Goal: Task Accomplishment & Management: Use online tool/utility

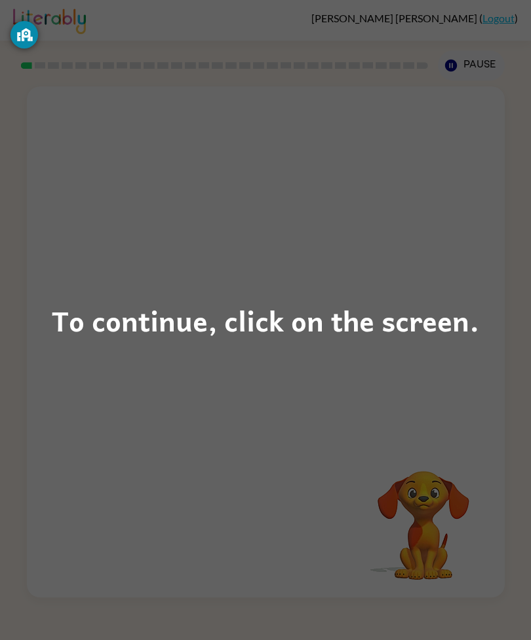
click at [309, 328] on div "To continue, click on the screen." at bounding box center [265, 320] width 427 height 45
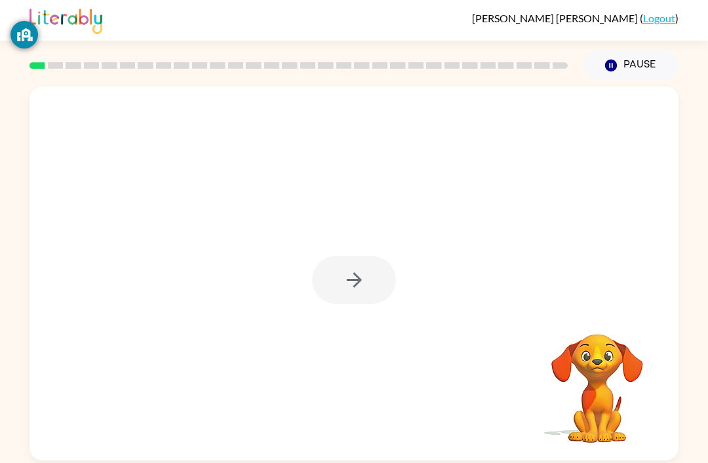
click at [341, 300] on div at bounding box center [354, 280] width 84 height 48
click at [425, 242] on div at bounding box center [353, 274] width 649 height 374
click at [362, 288] on icon "button" at bounding box center [354, 280] width 23 height 23
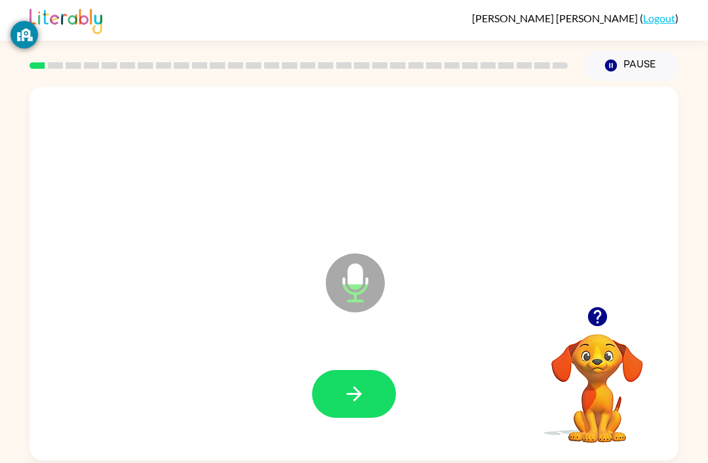
click at [353, 374] on button "button" at bounding box center [354, 394] width 84 height 48
click at [349, 383] on button "button" at bounding box center [354, 394] width 84 height 48
click at [355, 376] on button "button" at bounding box center [354, 394] width 84 height 48
click at [349, 376] on button "button" at bounding box center [354, 394] width 84 height 48
click at [351, 391] on icon "button" at bounding box center [354, 394] width 23 height 23
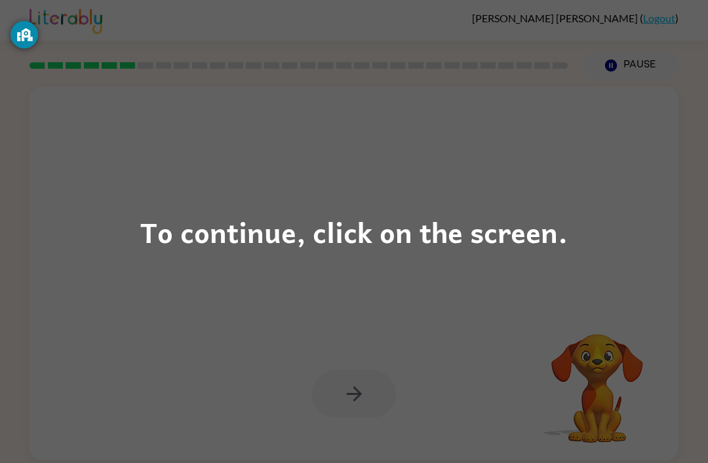
click at [431, 221] on div "To continue, click on the screen." at bounding box center [353, 232] width 427 height 45
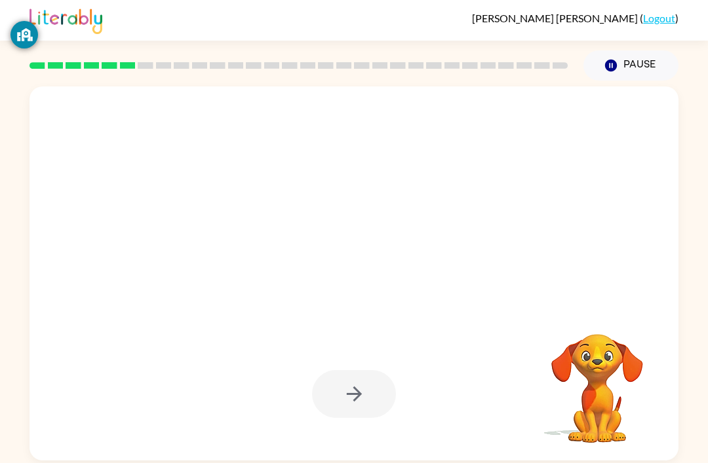
click at [431, 257] on div at bounding box center [323, 250] width 560 height 47
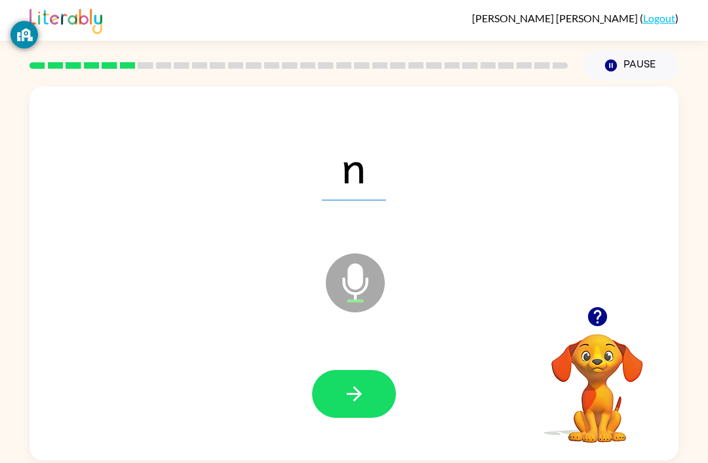
click at [347, 383] on button "button" at bounding box center [354, 394] width 84 height 48
click at [351, 381] on button "button" at bounding box center [354, 394] width 84 height 48
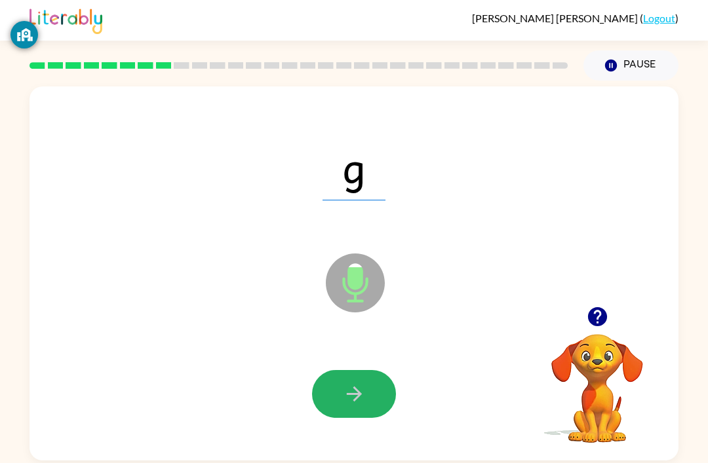
click at [346, 400] on icon "button" at bounding box center [354, 394] width 23 height 23
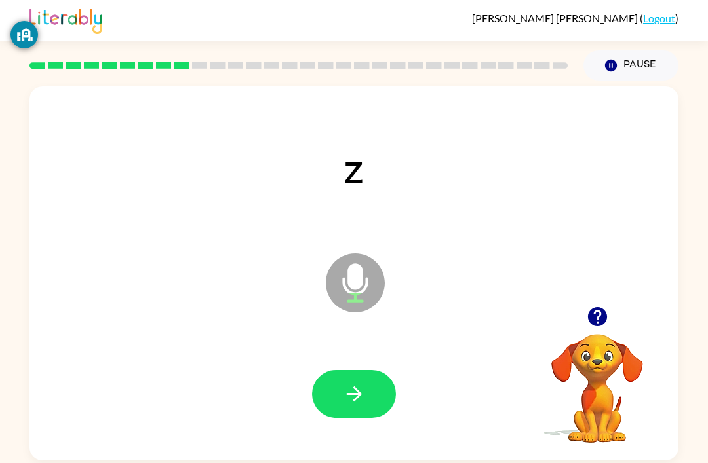
click at [349, 393] on icon "button" at bounding box center [354, 394] width 23 height 23
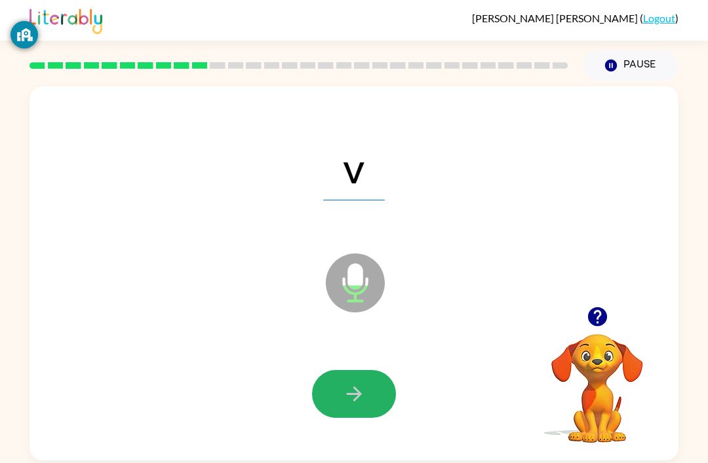
click at [361, 376] on button "button" at bounding box center [354, 394] width 84 height 48
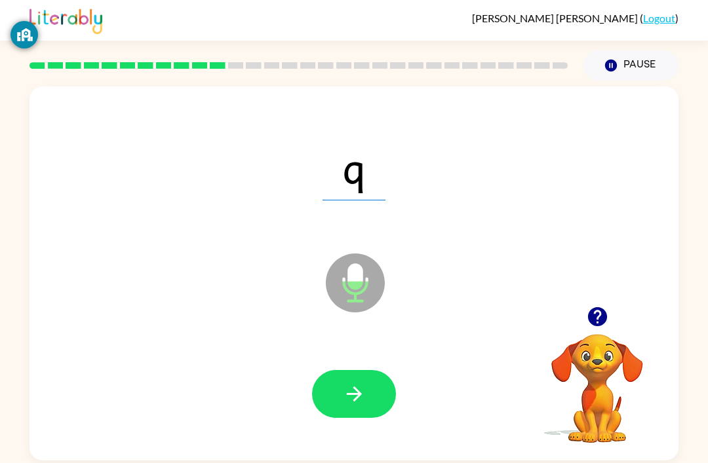
click at [350, 374] on button "button" at bounding box center [354, 394] width 84 height 48
click at [343, 387] on icon "button" at bounding box center [354, 394] width 23 height 23
click at [339, 365] on div at bounding box center [354, 394] width 623 height 107
click at [341, 417] on button "button" at bounding box center [354, 394] width 84 height 48
click at [354, 357] on div at bounding box center [354, 394] width 623 height 107
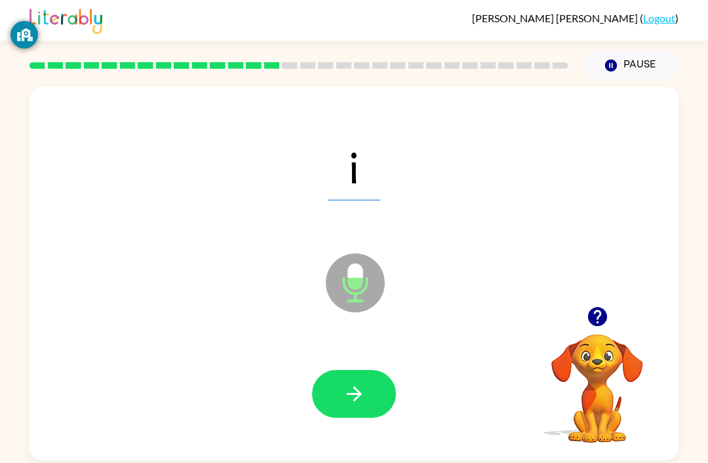
click at [355, 397] on icon "button" at bounding box center [353, 394] width 15 height 15
click at [357, 376] on button "button" at bounding box center [354, 394] width 84 height 48
click at [352, 397] on icon "button" at bounding box center [353, 394] width 15 height 15
click at [334, 391] on button "button" at bounding box center [354, 394] width 84 height 48
click at [347, 385] on icon "button" at bounding box center [354, 394] width 23 height 23
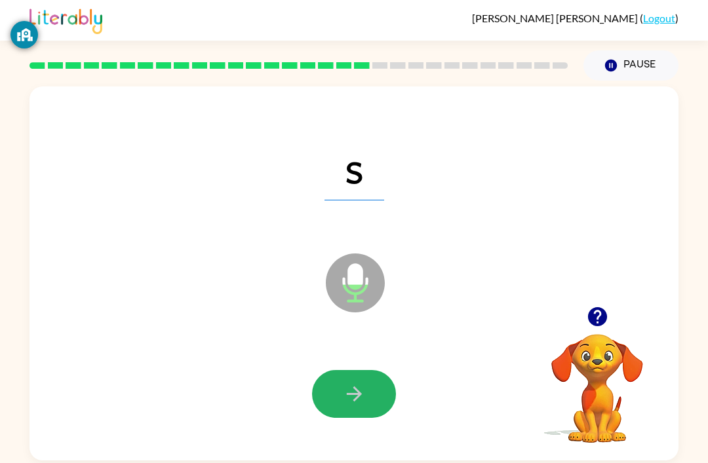
click at [343, 396] on icon "button" at bounding box center [354, 394] width 23 height 23
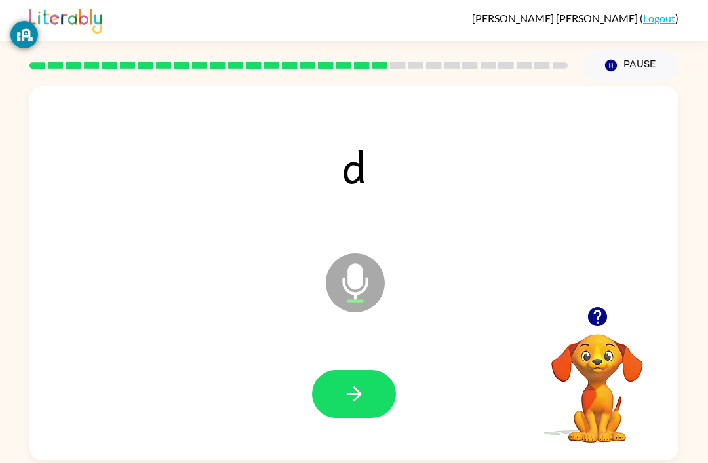
click at [352, 400] on icon "button" at bounding box center [354, 394] width 23 height 23
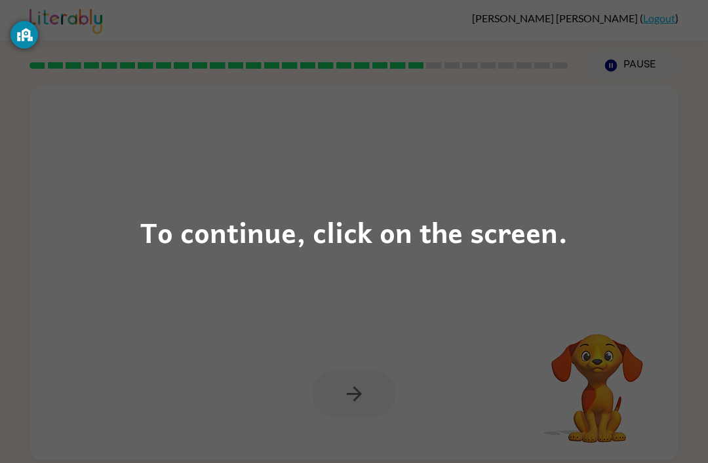
click at [404, 252] on div "To continue, click on the screen." at bounding box center [353, 232] width 427 height 45
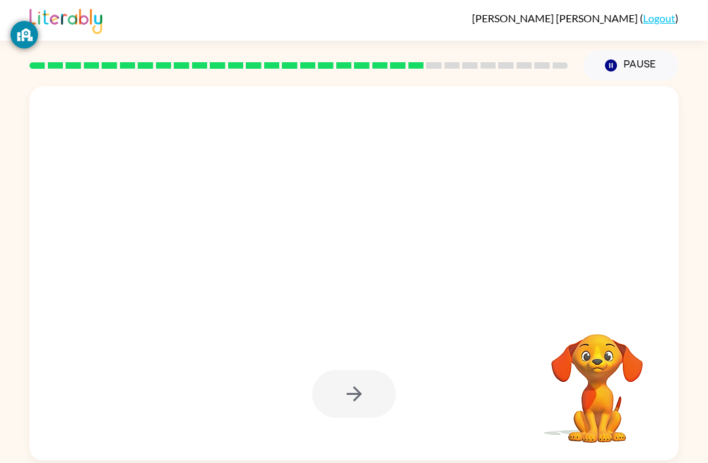
click at [435, 238] on div at bounding box center [323, 250] width 560 height 47
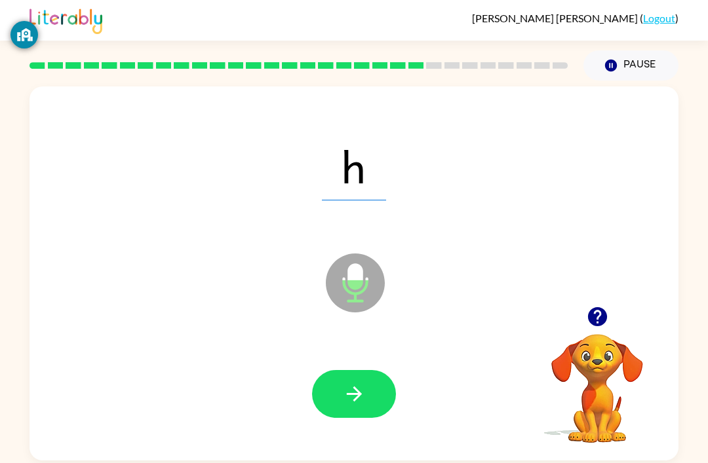
click at [349, 385] on icon "button" at bounding box center [354, 394] width 23 height 23
click at [357, 389] on icon "button" at bounding box center [354, 394] width 23 height 23
click at [362, 403] on icon "button" at bounding box center [354, 394] width 23 height 23
click at [351, 385] on icon "button" at bounding box center [354, 394] width 23 height 23
click at [328, 398] on button "button" at bounding box center [354, 394] width 84 height 48
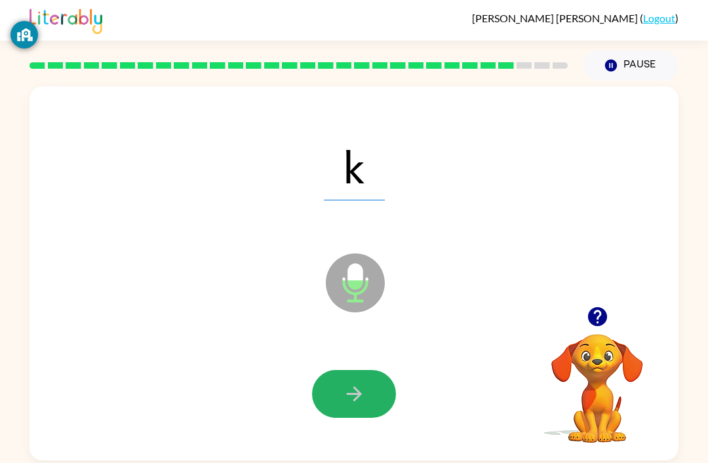
click at [341, 394] on button "button" at bounding box center [354, 394] width 84 height 48
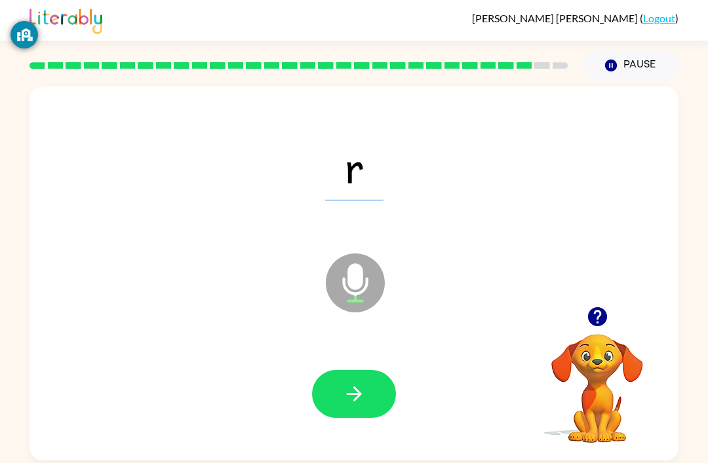
click at [353, 389] on icon "button" at bounding box center [354, 394] width 23 height 23
click at [345, 387] on icon "button" at bounding box center [354, 394] width 23 height 23
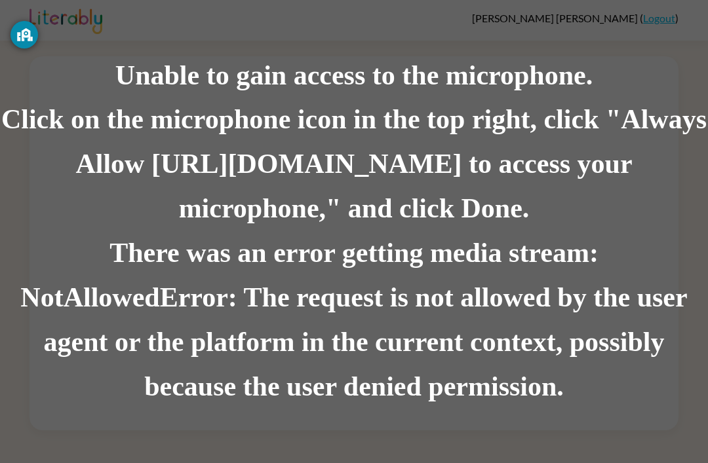
click at [423, 299] on div "There was an error getting media stream: NotAllowedError: The request is not al…" at bounding box center [354, 321] width 708 height 178
click at [404, 331] on div "There was an error getting media stream: NotAllowedError: The request is not al…" at bounding box center [354, 321] width 708 height 178
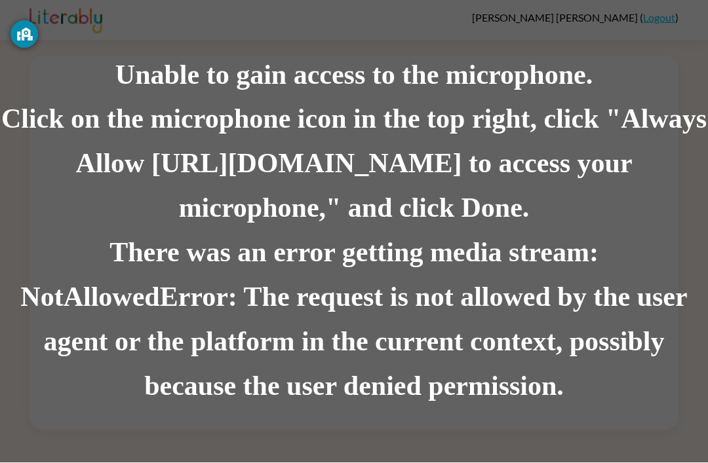
click at [290, 288] on div "There was an error getting media stream: NotAllowedError: The request is not al…" at bounding box center [354, 321] width 708 height 178
click at [592, 307] on div "There was an error getting media stream: NotAllowedError: The request is not al…" at bounding box center [354, 321] width 708 height 178
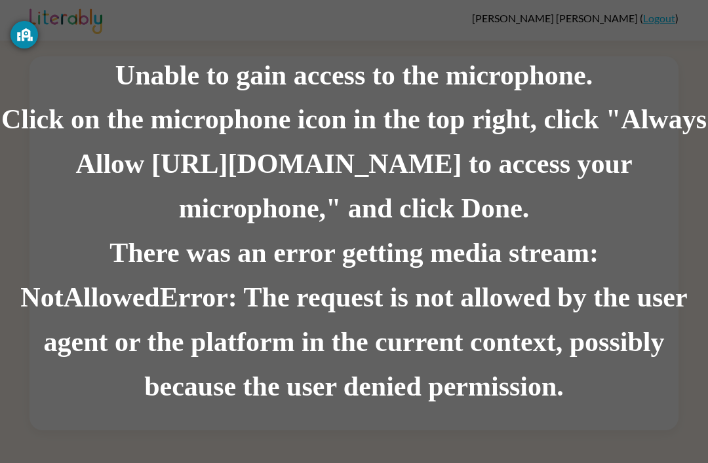
click at [473, 336] on div "There was an error getting media stream: NotAllowedError: The request is not al…" at bounding box center [354, 321] width 708 height 178
click at [602, 204] on div "Click on the microphone icon in the top right, click "Always Allow [URL][DOMAIN…" at bounding box center [354, 165] width 708 height 134
click at [176, 96] on div "Unable to gain access to the microphone." at bounding box center [354, 76] width 708 height 45
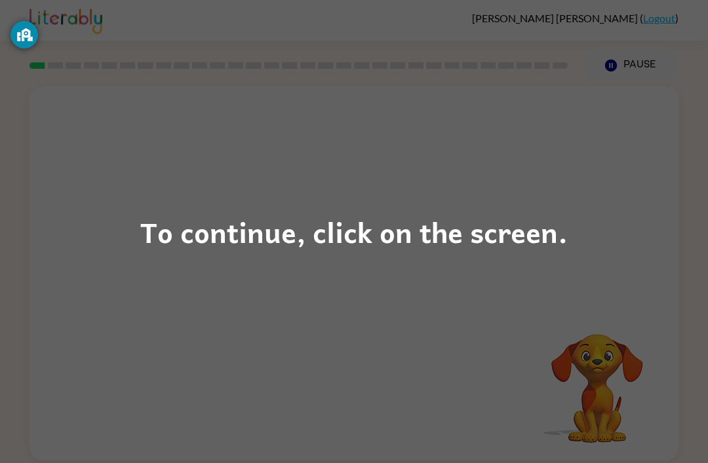
click at [592, 220] on div "To continue, click on the screen." at bounding box center [354, 231] width 708 height 463
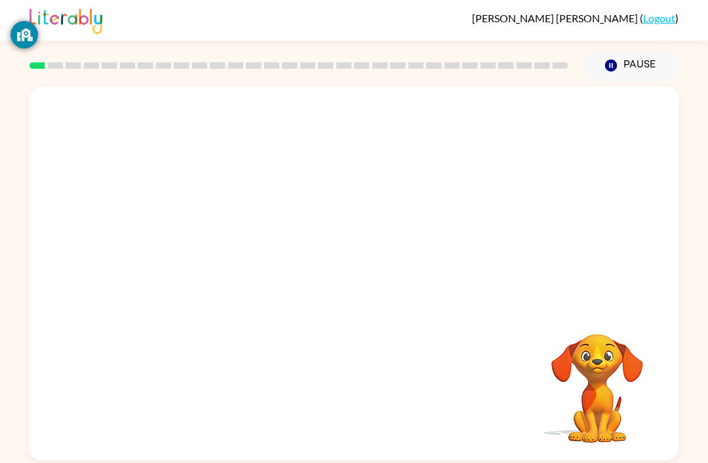
click at [565, 234] on div at bounding box center [353, 197] width 649 height 220
click at [368, 277] on button "button" at bounding box center [354, 280] width 84 height 48
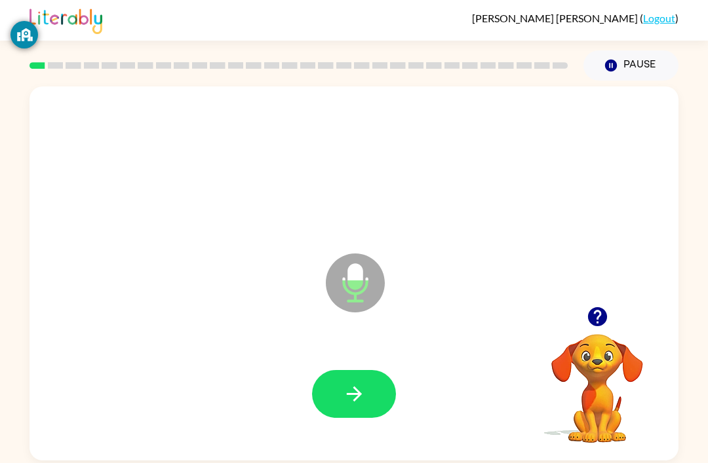
click at [365, 400] on icon "button" at bounding box center [354, 394] width 23 height 23
click at [351, 387] on icon "button" at bounding box center [354, 394] width 23 height 23
click at [349, 389] on icon "button" at bounding box center [354, 394] width 23 height 23
click at [339, 400] on button "button" at bounding box center [354, 394] width 84 height 48
click at [347, 387] on icon "button" at bounding box center [354, 394] width 23 height 23
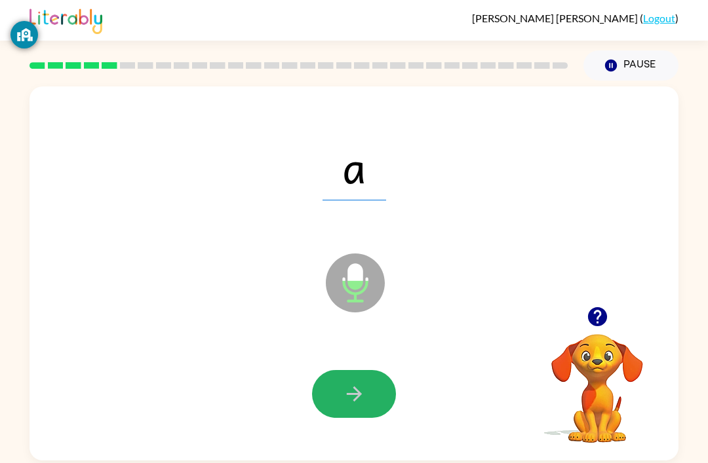
click at [355, 395] on icon "button" at bounding box center [354, 394] width 23 height 23
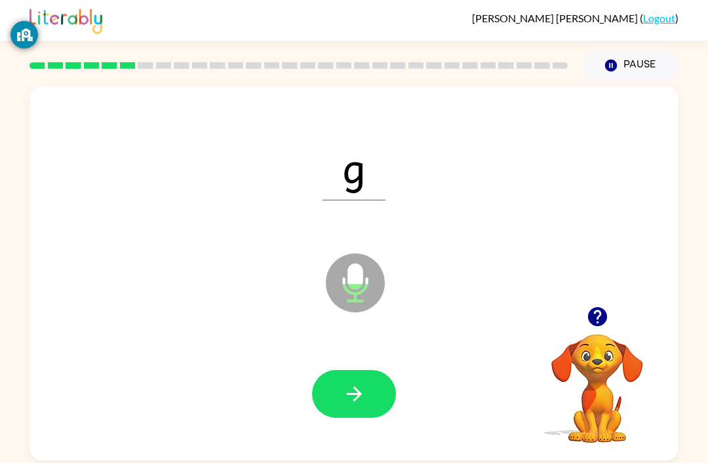
click at [341, 392] on button "button" at bounding box center [354, 394] width 84 height 48
click at [357, 380] on button "button" at bounding box center [354, 394] width 84 height 48
click at [355, 381] on button "button" at bounding box center [354, 394] width 84 height 48
click at [367, 385] on button "button" at bounding box center [354, 394] width 84 height 48
click at [355, 377] on button "button" at bounding box center [354, 394] width 84 height 48
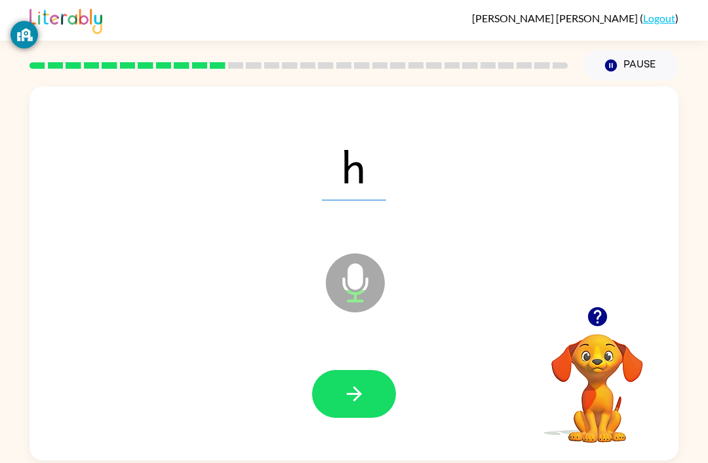
click at [355, 379] on button "button" at bounding box center [354, 394] width 84 height 48
click at [348, 372] on button "button" at bounding box center [354, 394] width 84 height 48
click at [343, 395] on icon "button" at bounding box center [354, 394] width 23 height 23
click at [341, 381] on button "button" at bounding box center [354, 394] width 84 height 48
click at [339, 391] on button "button" at bounding box center [354, 394] width 84 height 48
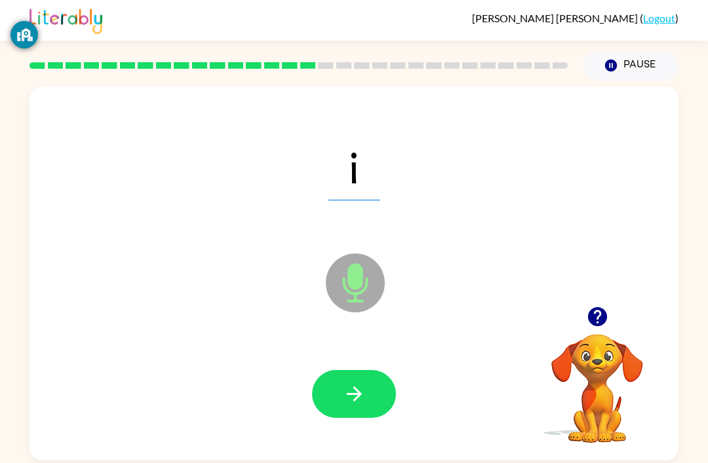
click at [356, 374] on button "button" at bounding box center [354, 394] width 84 height 48
click at [351, 376] on button "button" at bounding box center [354, 394] width 84 height 48
click at [360, 385] on icon "button" at bounding box center [354, 394] width 23 height 23
click at [350, 383] on button "button" at bounding box center [354, 394] width 84 height 48
click at [345, 381] on button "button" at bounding box center [354, 394] width 84 height 48
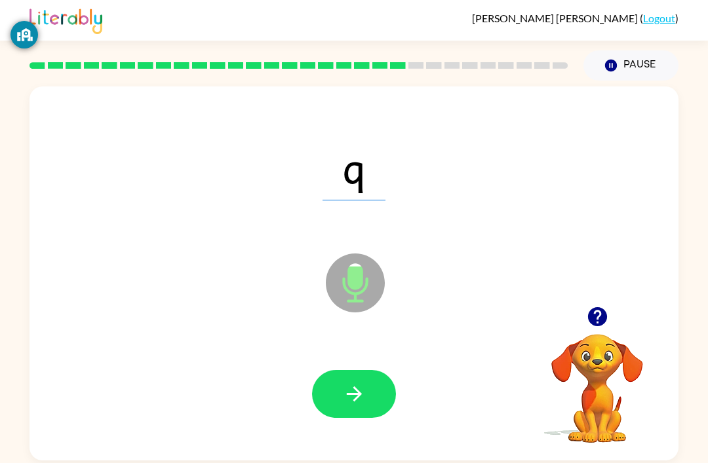
click at [362, 395] on icon "button" at bounding box center [354, 394] width 23 height 23
click at [335, 391] on button "button" at bounding box center [354, 394] width 84 height 48
click at [358, 395] on icon "button" at bounding box center [353, 394] width 15 height 15
click at [359, 397] on icon "button" at bounding box center [353, 394] width 15 height 15
click at [359, 400] on icon "button" at bounding box center [354, 394] width 23 height 23
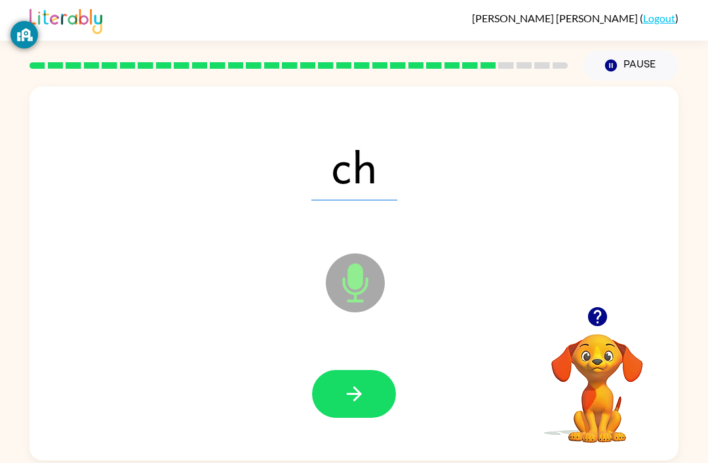
click at [345, 398] on icon "button" at bounding box center [354, 394] width 23 height 23
click at [349, 384] on button "button" at bounding box center [354, 394] width 84 height 48
click at [344, 383] on button "button" at bounding box center [354, 394] width 84 height 48
click at [361, 396] on icon "button" at bounding box center [353, 394] width 15 height 15
